Goal: Task Accomplishment & Management: Manage account settings

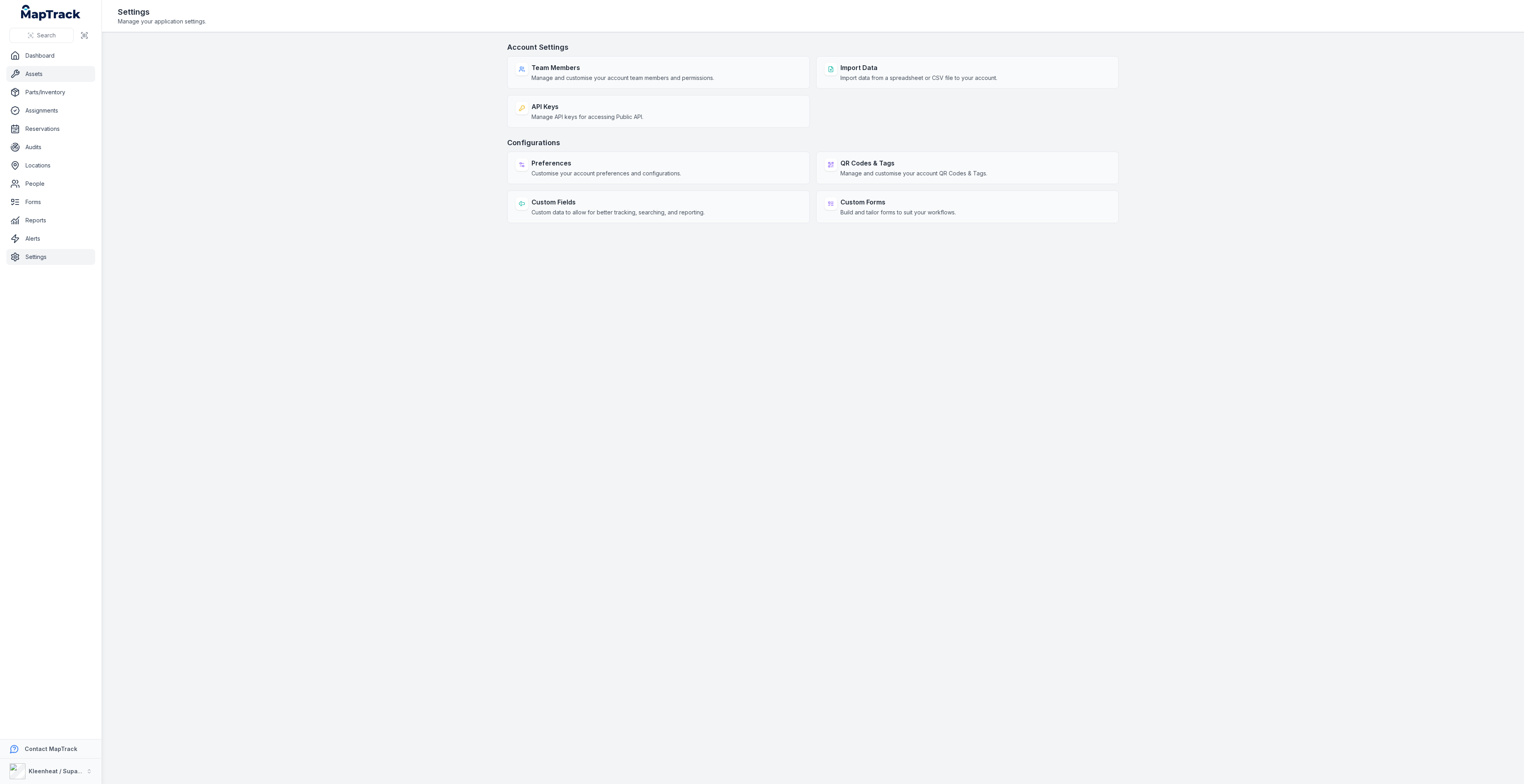
click at [37, 76] on link "Assets" at bounding box center [51, 74] width 89 height 16
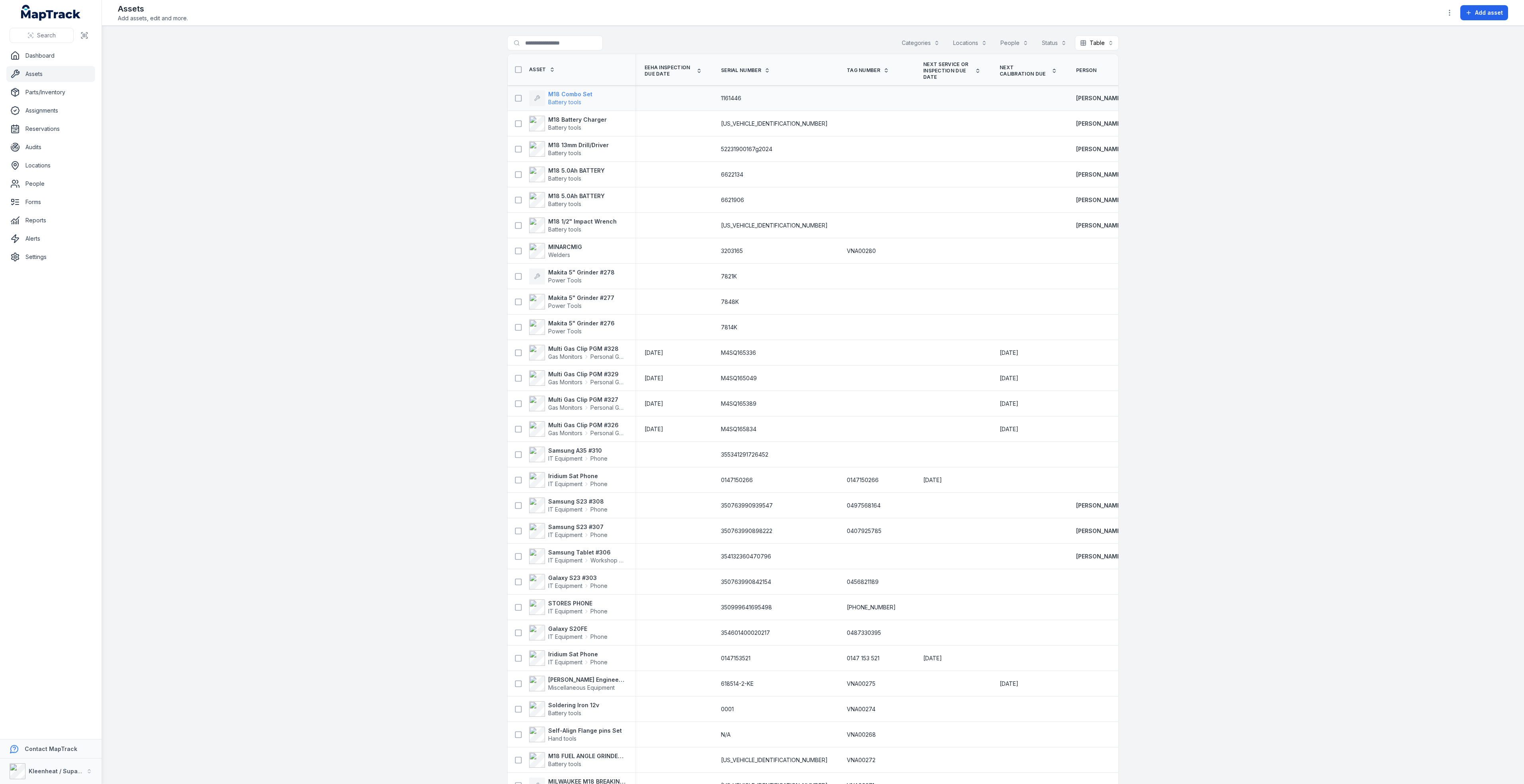
click at [573, 93] on strong "M18 Combo Set" at bounding box center [570, 94] width 44 height 8
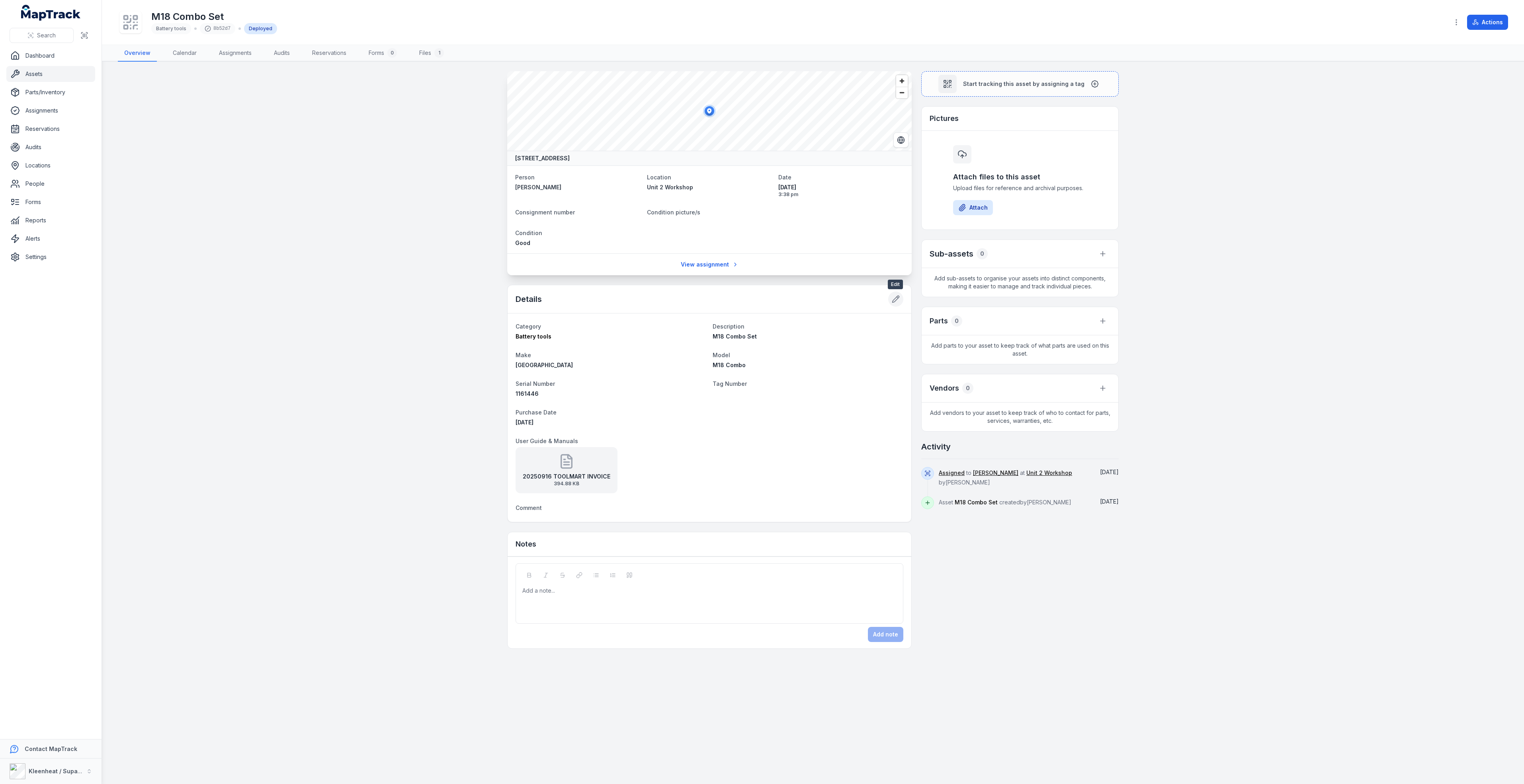
click at [896, 301] on icon at bounding box center [895, 299] width 8 height 8
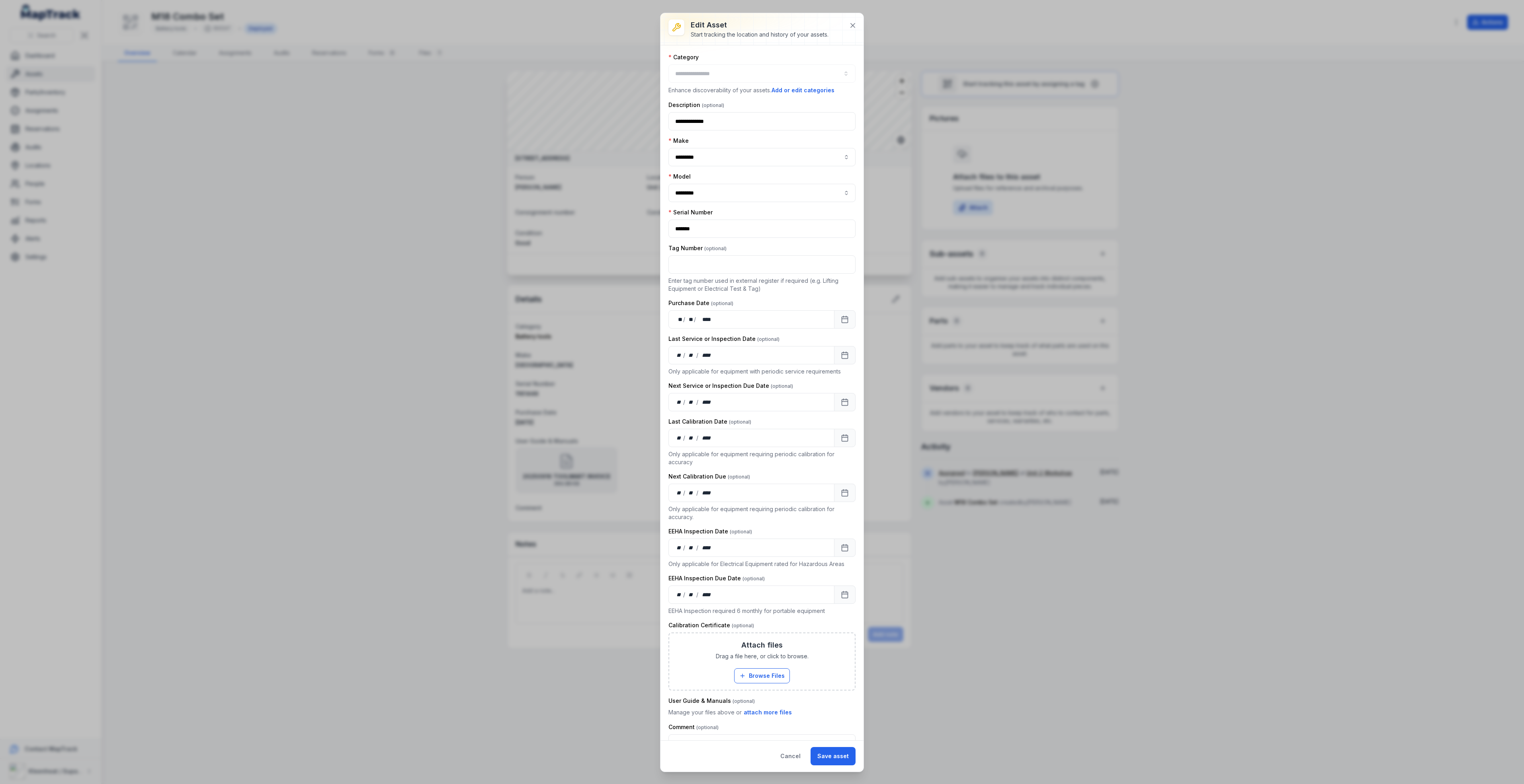
type input "**********"
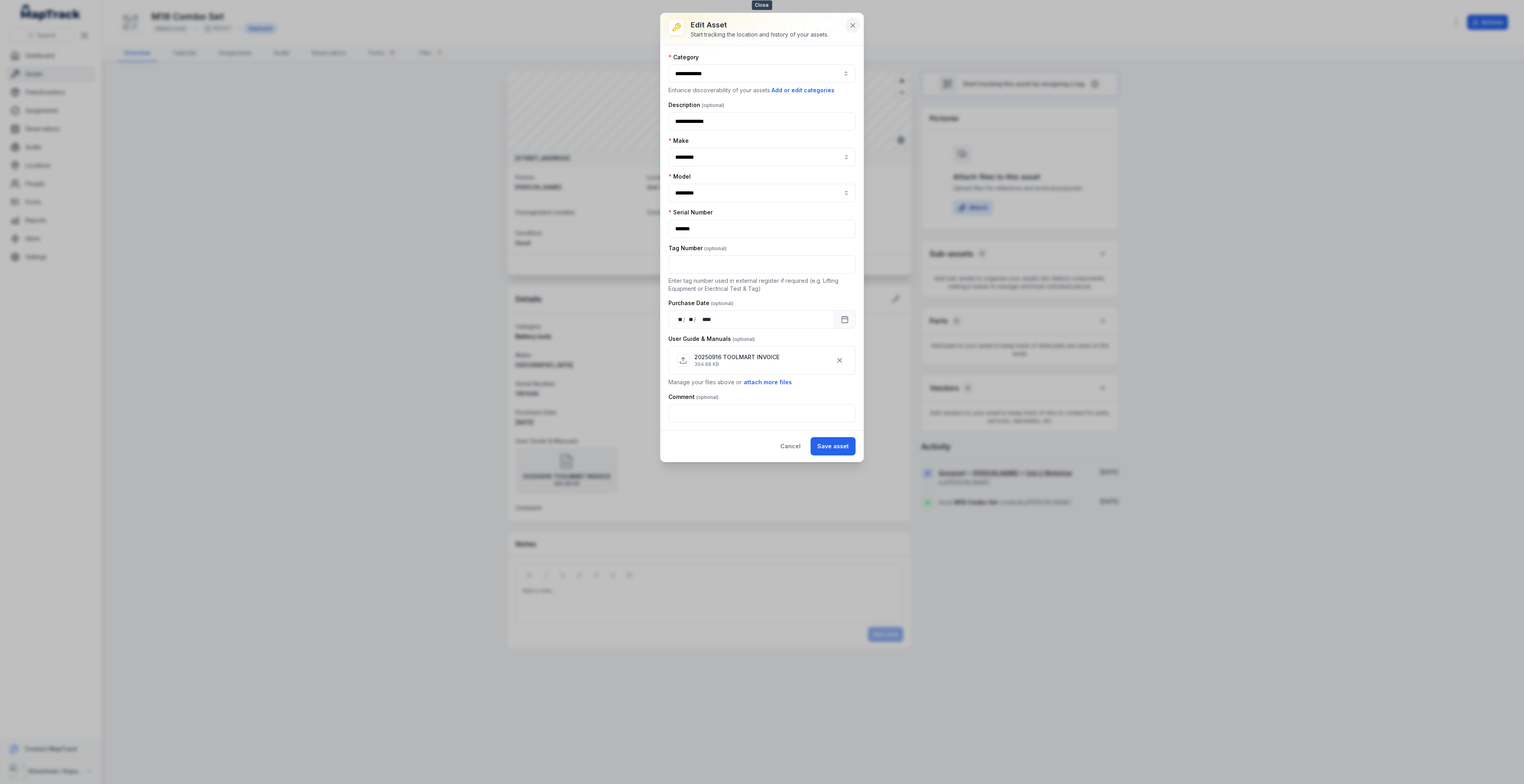
click at [851, 26] on icon at bounding box center [853, 25] width 4 height 4
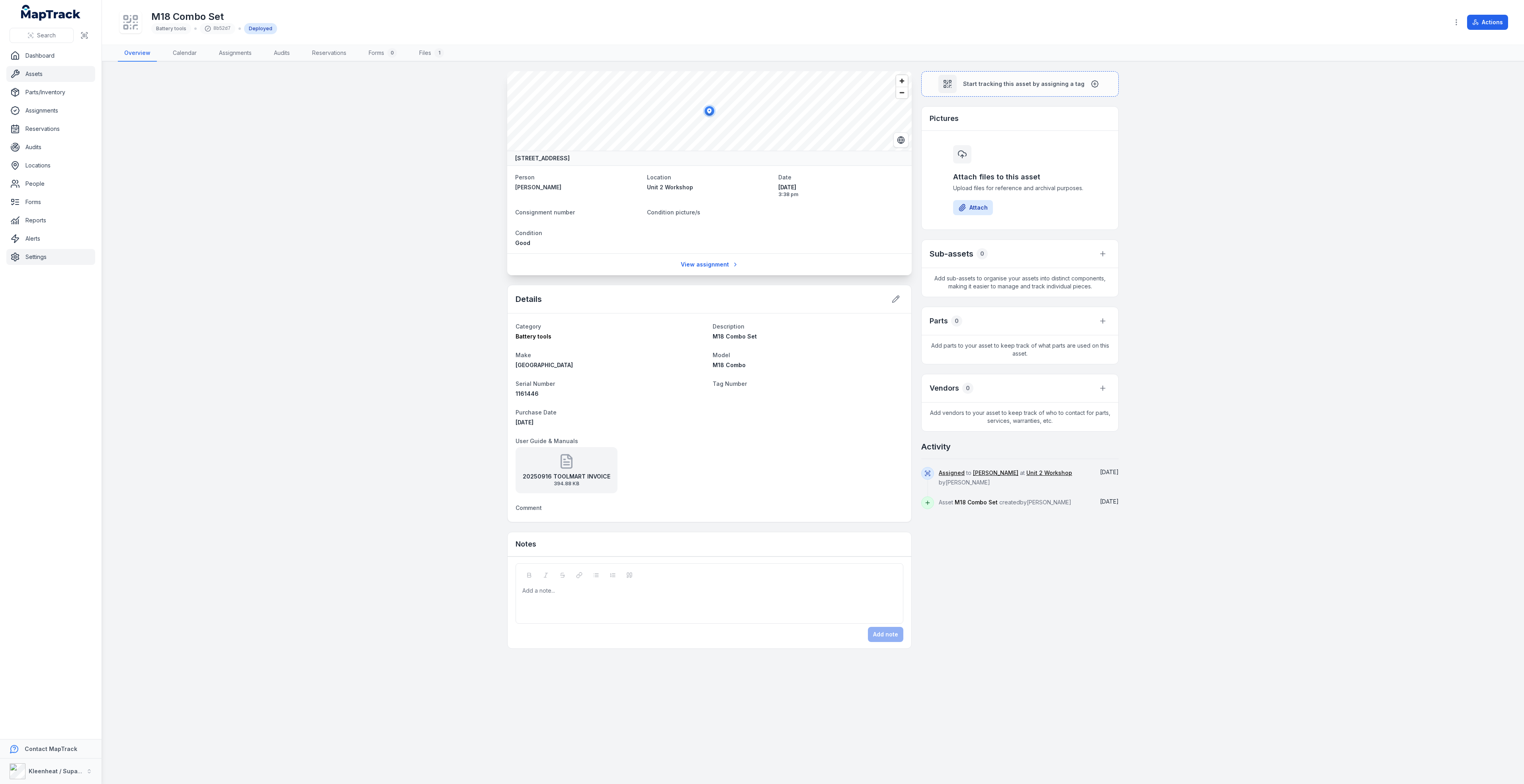
click at [38, 258] on link "Settings" at bounding box center [51, 257] width 89 height 16
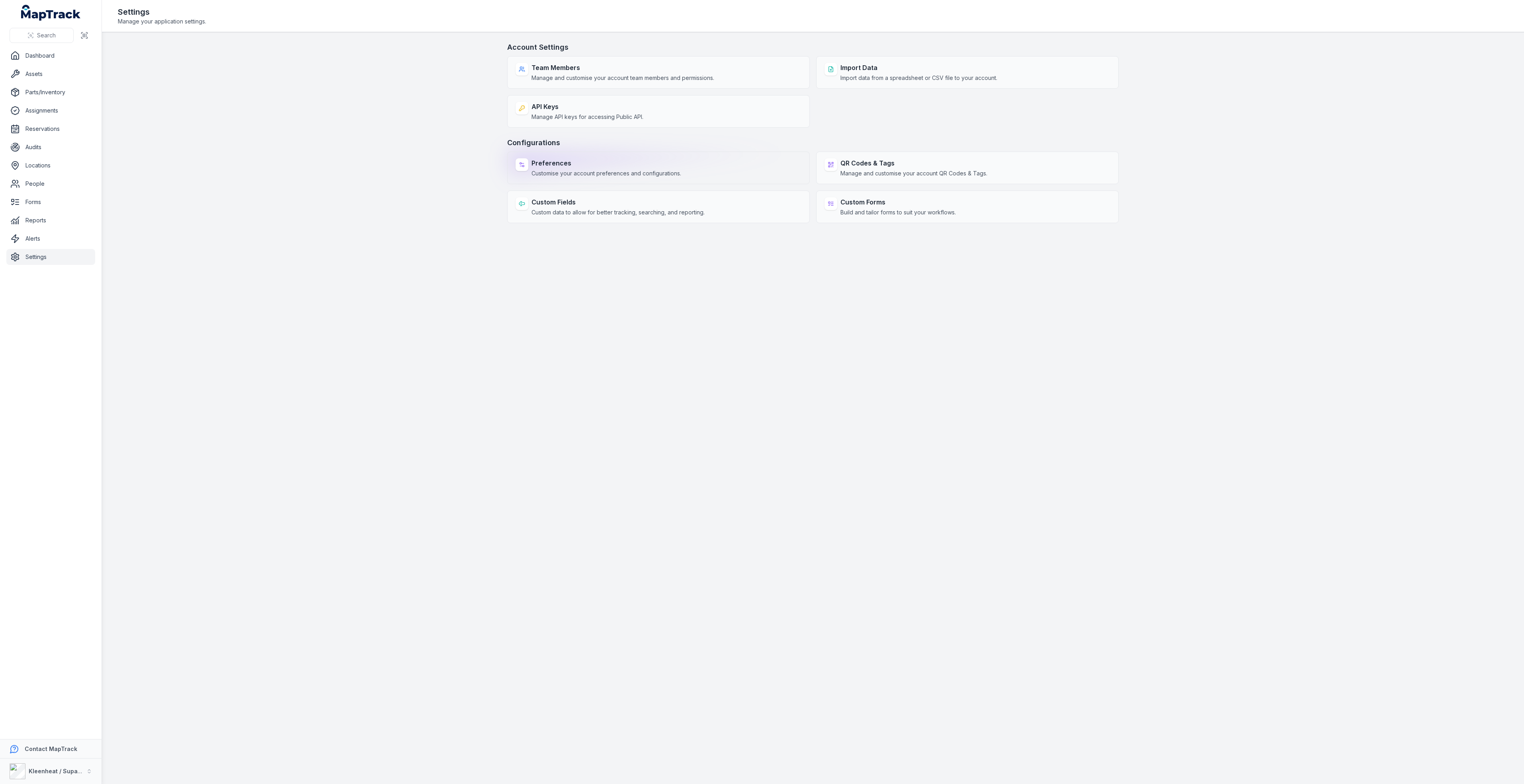
click at [650, 176] on span "Customise your account preferences and configurations." at bounding box center [606, 173] width 150 height 8
select select "***"
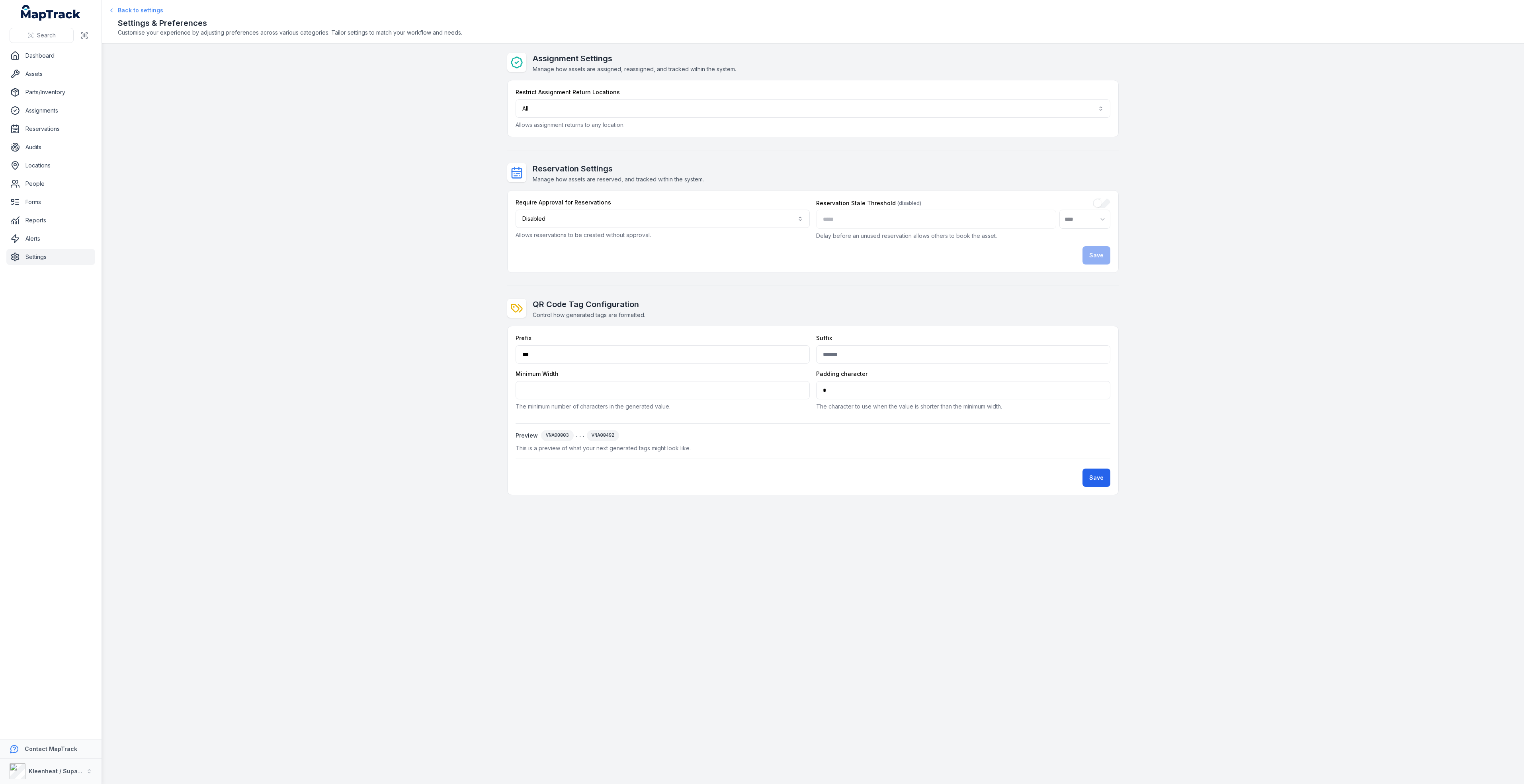
click at [117, 11] on link "Back to settings" at bounding box center [137, 10] width 53 height 8
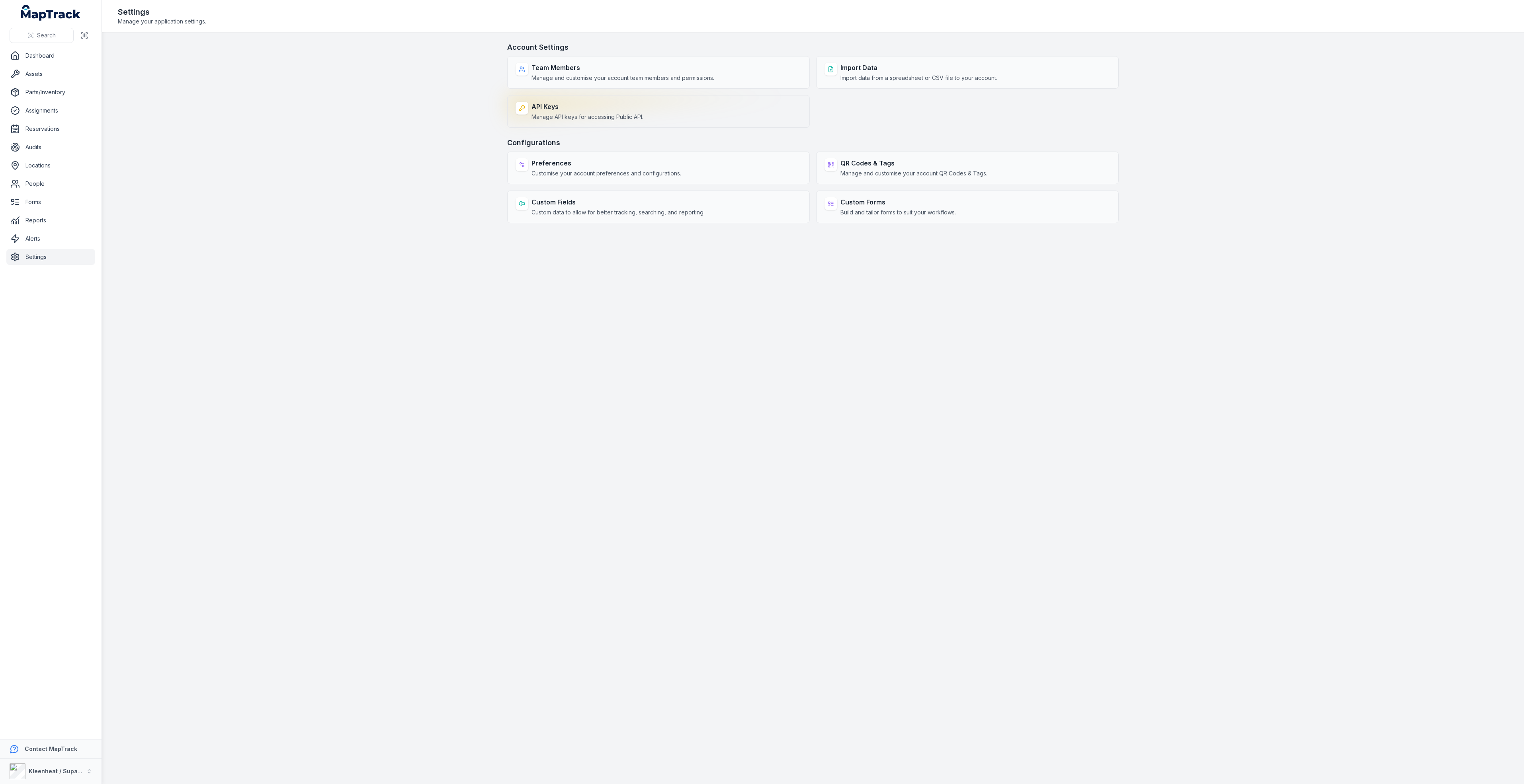
click at [547, 109] on strong "API Keys" at bounding box center [587, 106] width 112 height 9
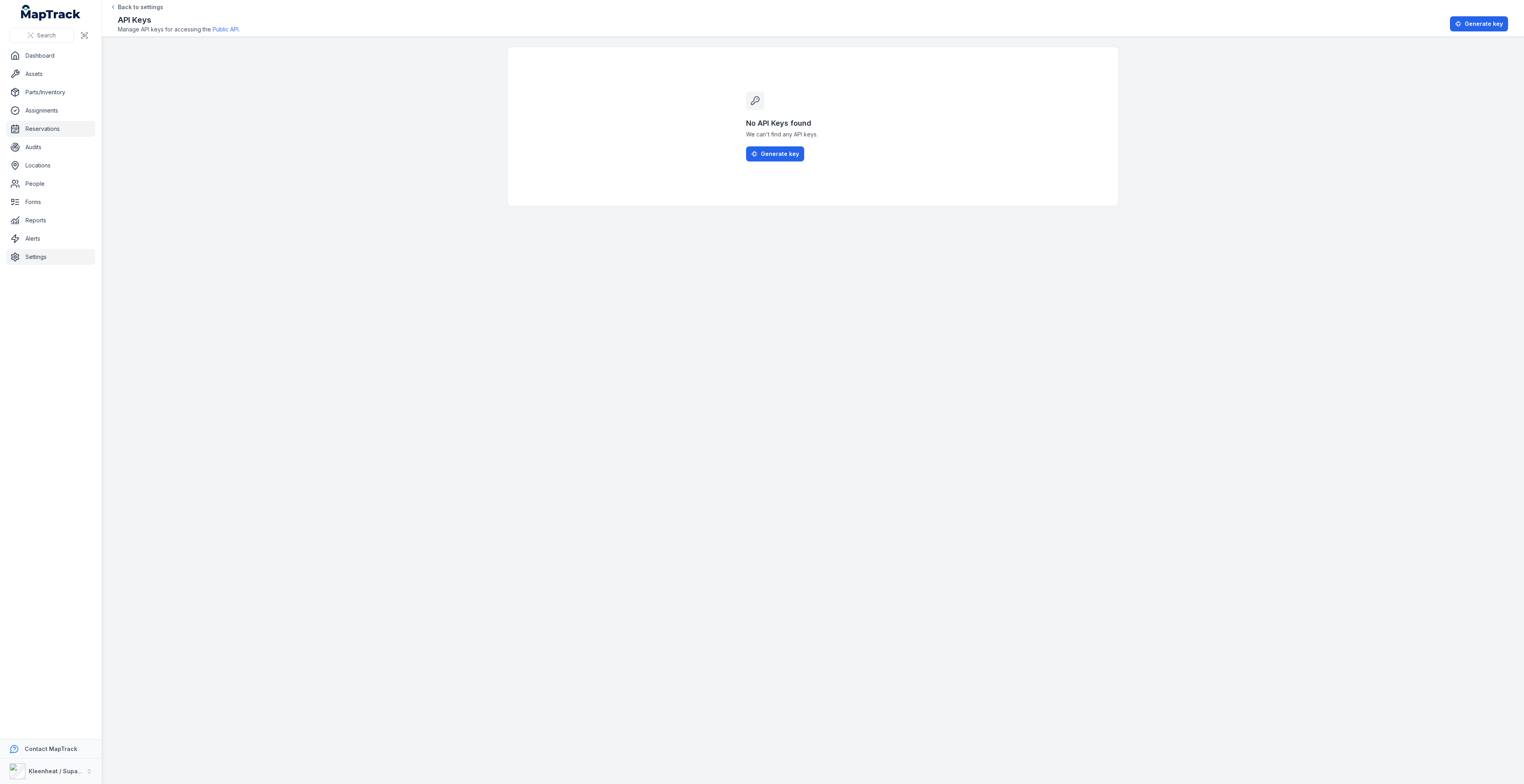
click at [38, 129] on link "Reservations" at bounding box center [51, 129] width 89 height 16
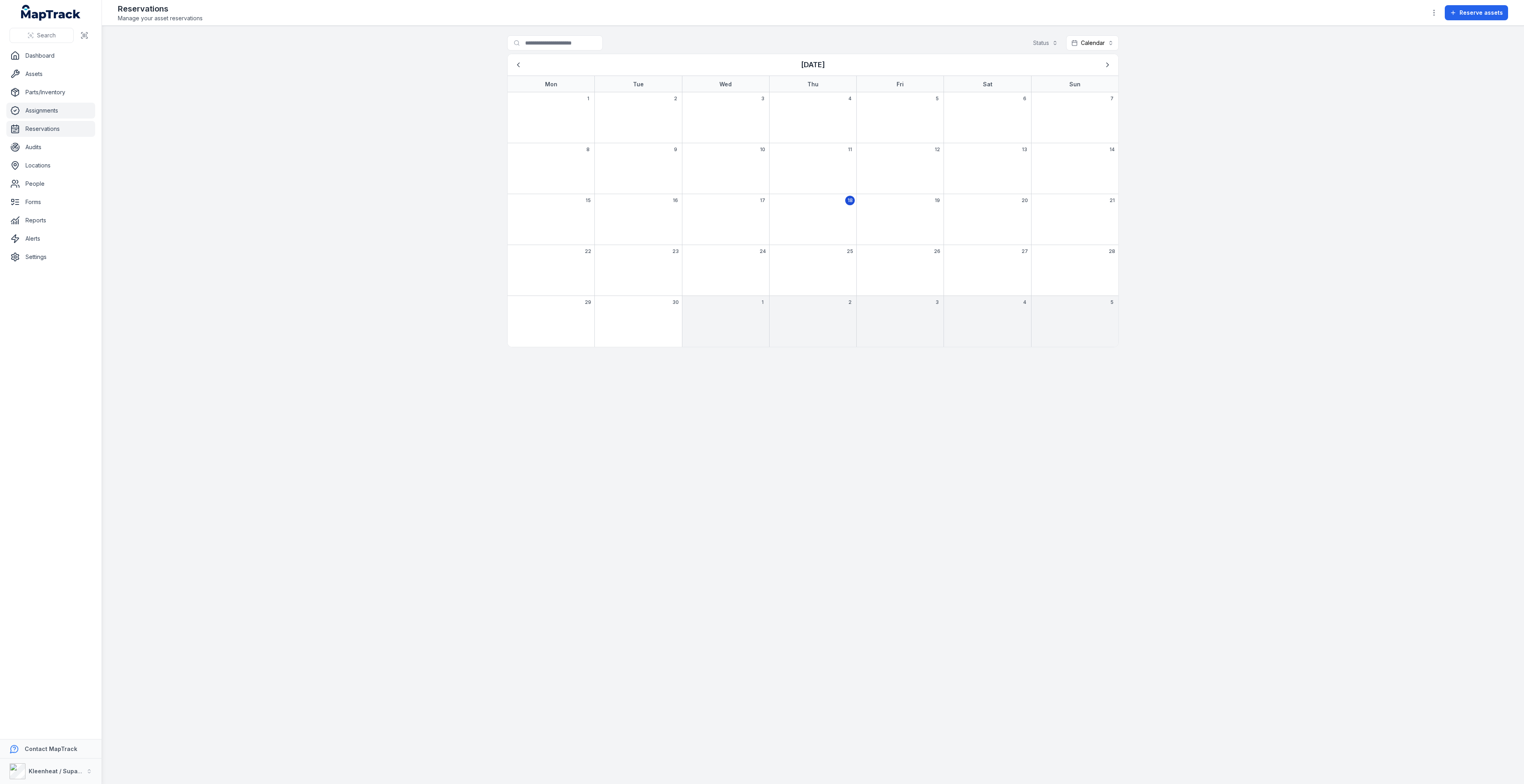
click at [48, 112] on link "Assignments" at bounding box center [51, 111] width 89 height 16
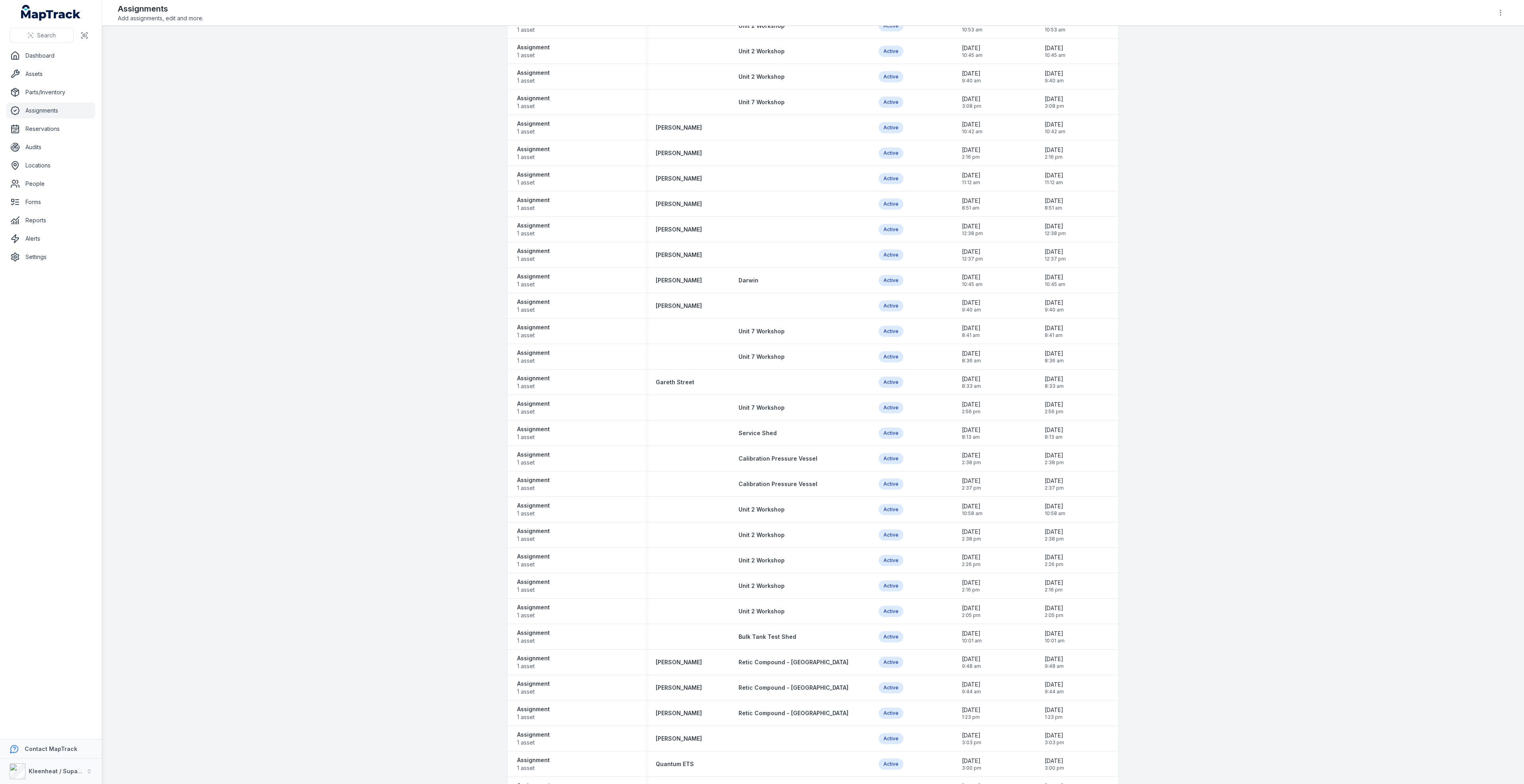
scroll to position [312, 0]
